Goal: Navigation & Orientation: Find specific page/section

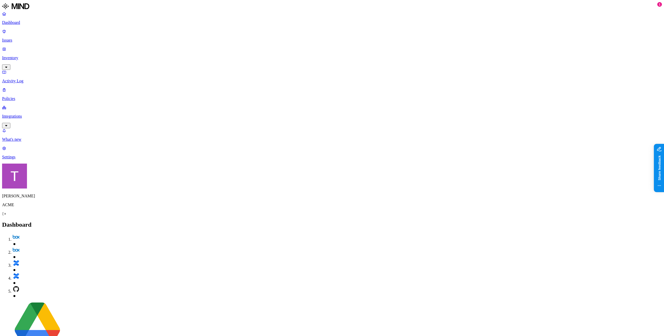
click at [34, 114] on p "Integrations" at bounding box center [332, 116] width 660 height 5
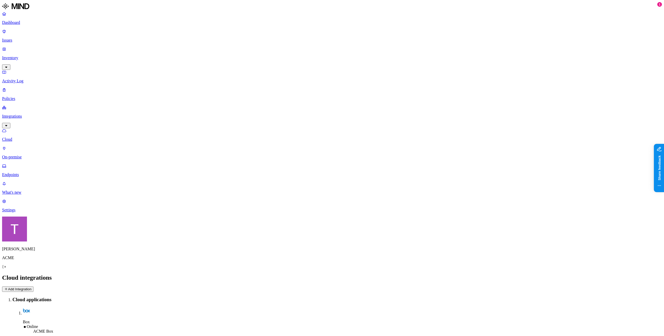
click at [37, 172] on p "Endpoints" at bounding box center [332, 174] width 660 height 5
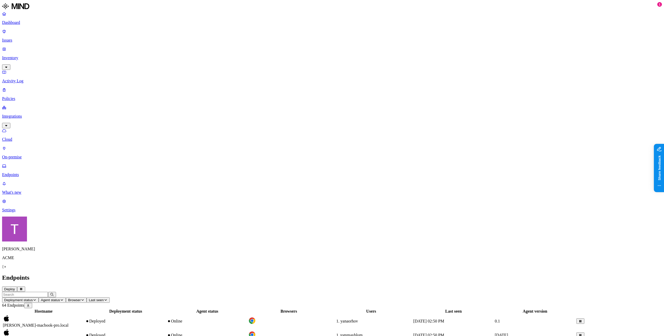
click at [60, 298] on span "Agent status" at bounding box center [50, 300] width 19 height 4
click at [174, 46] on div "Online" at bounding box center [199, 41] width 51 height 9
click at [174, 51] on button "button" at bounding box center [176, 51] width 4 height 2
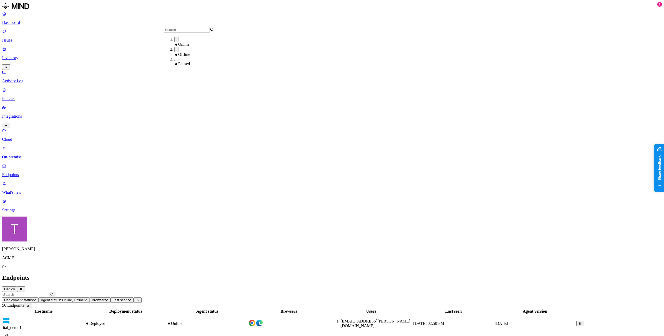
click at [174, 42] on button "button" at bounding box center [176, 39] width 4 height 5
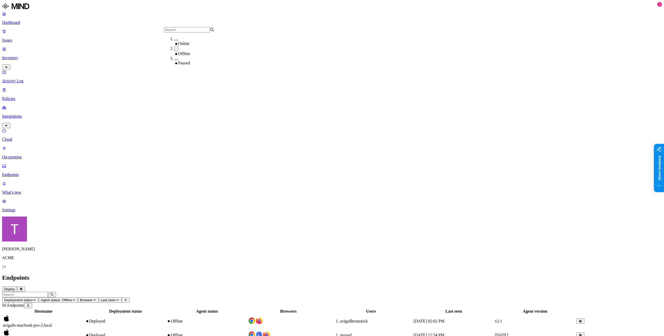
click at [174, 41] on button "button" at bounding box center [176, 40] width 4 height 2
click at [174, 42] on button "button" at bounding box center [176, 39] width 4 height 5
click at [174, 41] on button "button" at bounding box center [176, 40] width 4 height 2
click at [183, 57] on div "Offline" at bounding box center [199, 54] width 51 height 5
click at [174, 51] on button "button" at bounding box center [176, 51] width 4 height 2
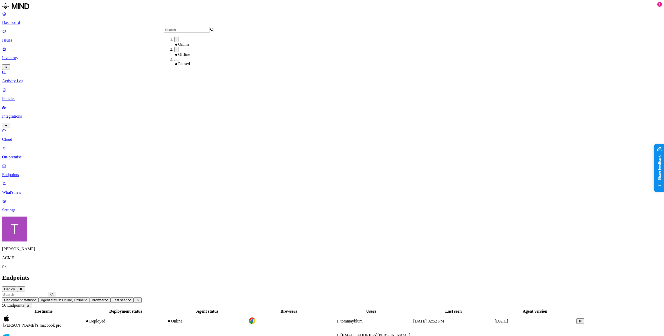
click at [311, 274] on div "Endpoints Deploy" at bounding box center [332, 283] width 660 height 18
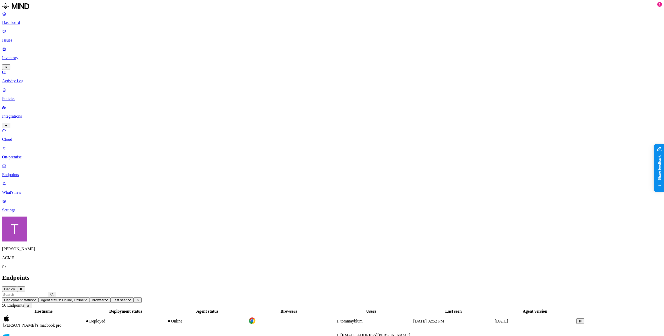
scroll to position [0, 0]
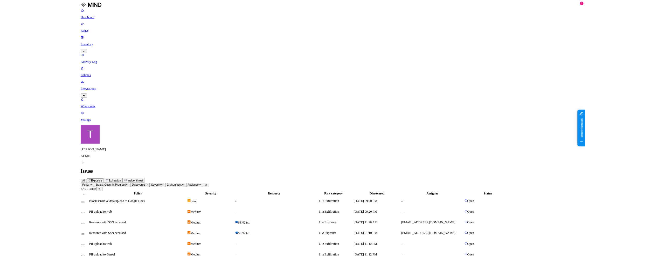
scroll to position [68, 0]
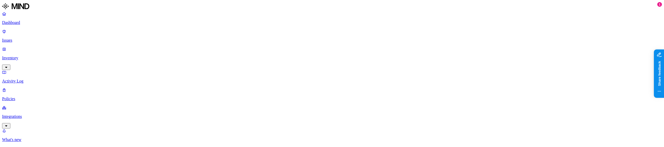
scroll to position [141, 0]
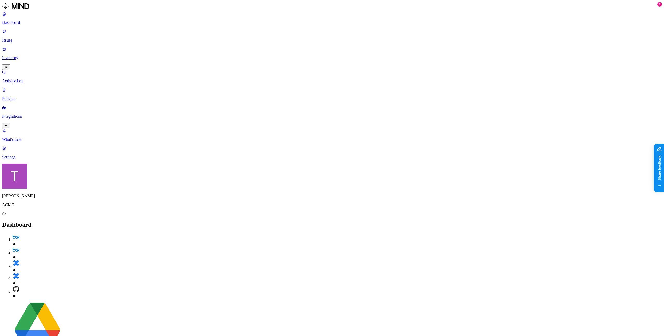
click at [22, 114] on p "Integrations" at bounding box center [332, 116] width 660 height 5
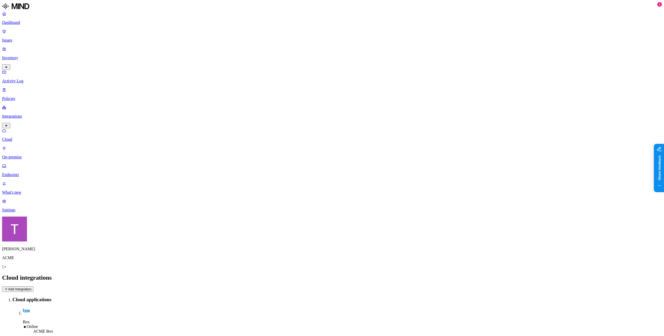
click at [24, 56] on p "Inventory" at bounding box center [332, 58] width 660 height 5
